Goal: Information Seeking & Learning: Learn about a topic

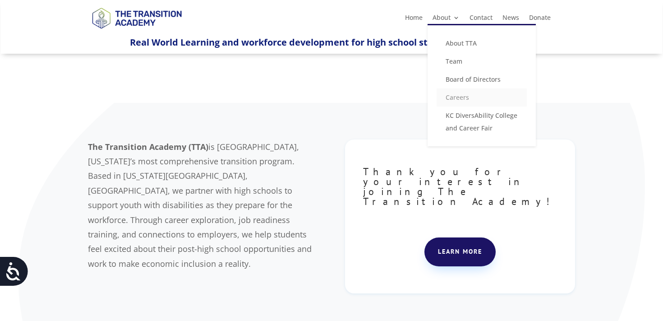
click at [459, 100] on link "Careers" at bounding box center [482, 97] width 90 height 18
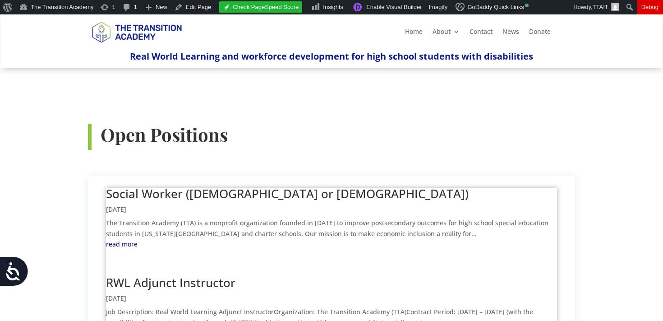
scroll to position [302, 0]
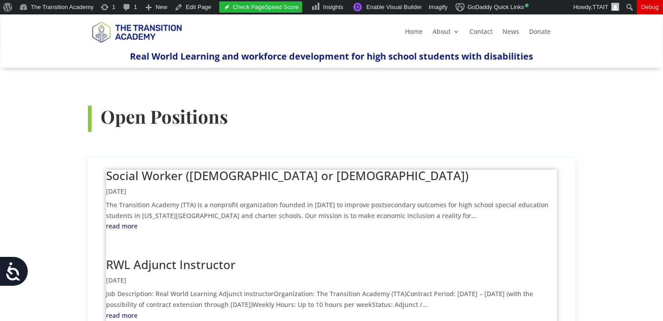
click at [225, 167] on link "Social Worker ([DEMOGRAPHIC_DATA] or [DEMOGRAPHIC_DATA])" at bounding box center [287, 175] width 363 height 16
